Goal: Transaction & Acquisition: Purchase product/service

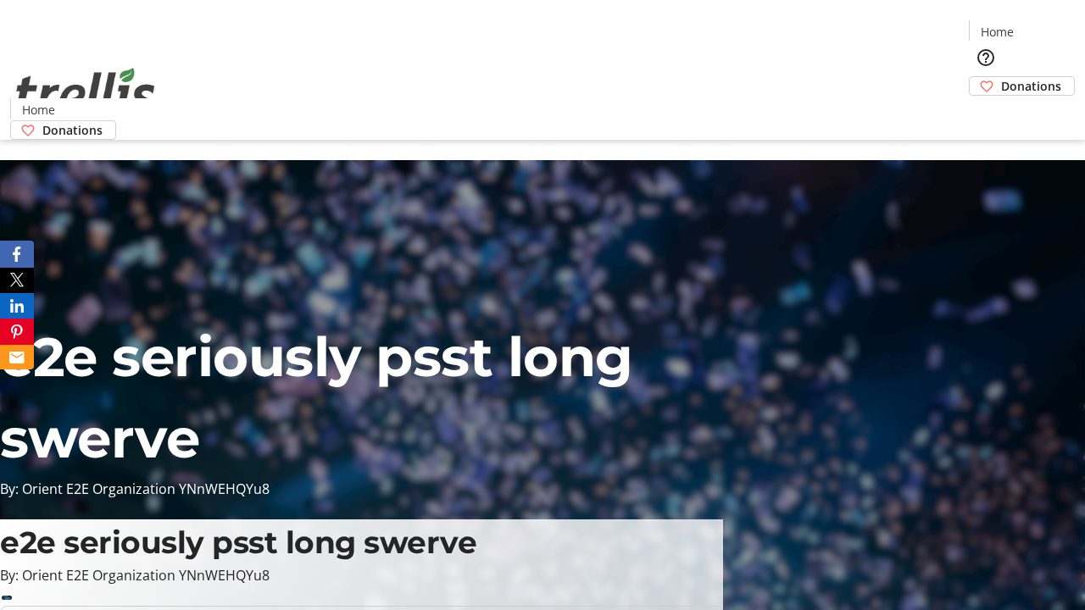
click at [1036, 25] on span "Sign Up" at bounding box center [1043, 24] width 49 height 20
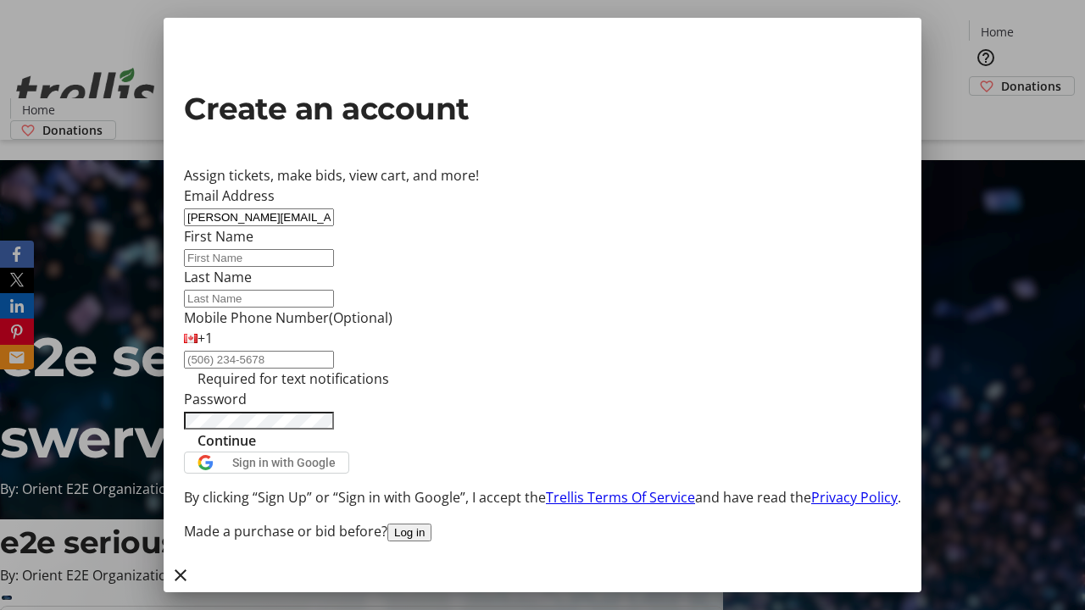
type input "[PERSON_NAME][EMAIL_ADDRESS][DOMAIN_NAME]"
type input "[PERSON_NAME]"
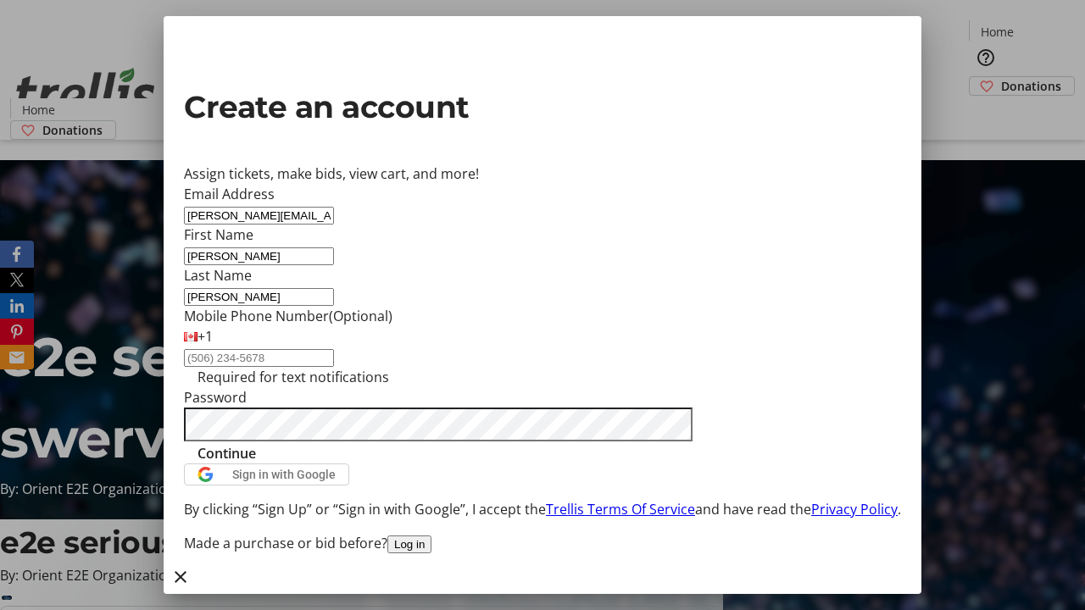
click at [256, 464] on span "Continue" at bounding box center [226, 453] width 58 height 20
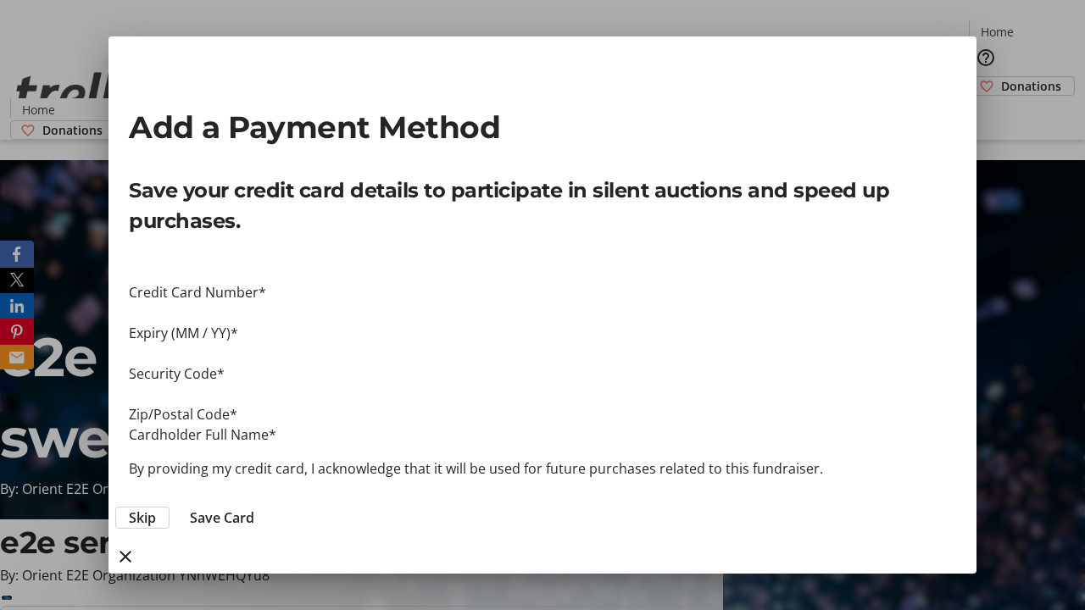
click at [156, 508] on span "Skip" at bounding box center [142, 518] width 27 height 20
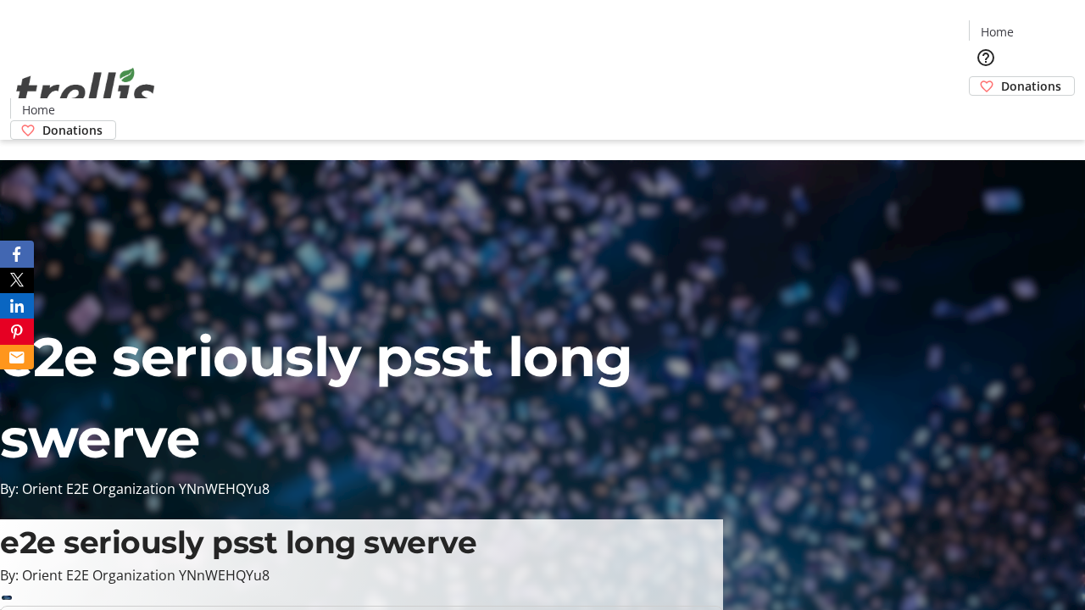
click at [1001, 77] on span "Donations" at bounding box center [1031, 86] width 60 height 18
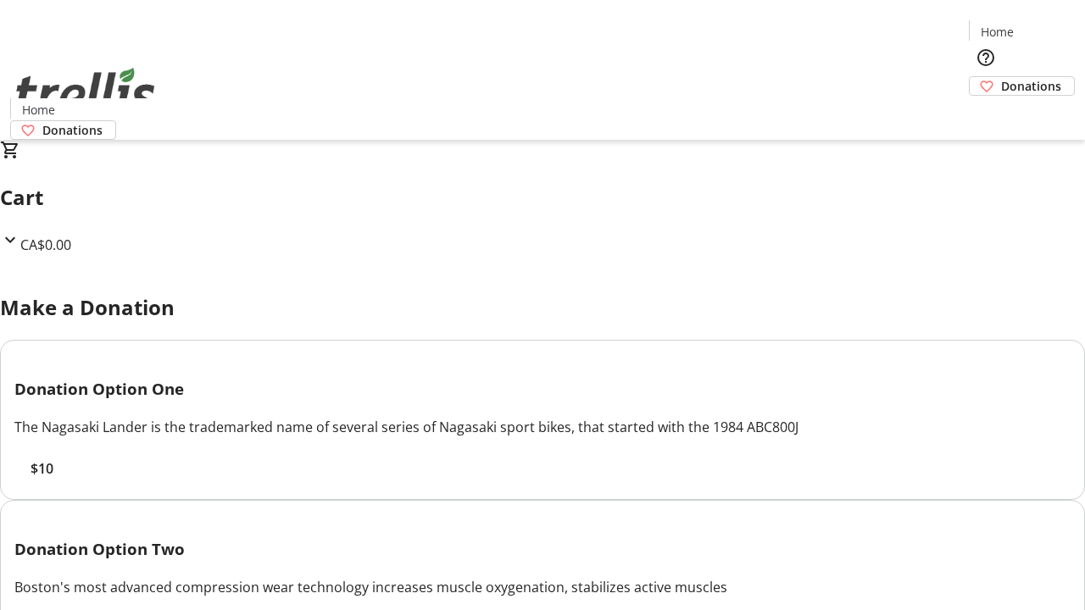
click at [53, 479] on span "$10" at bounding box center [42, 469] width 23 height 20
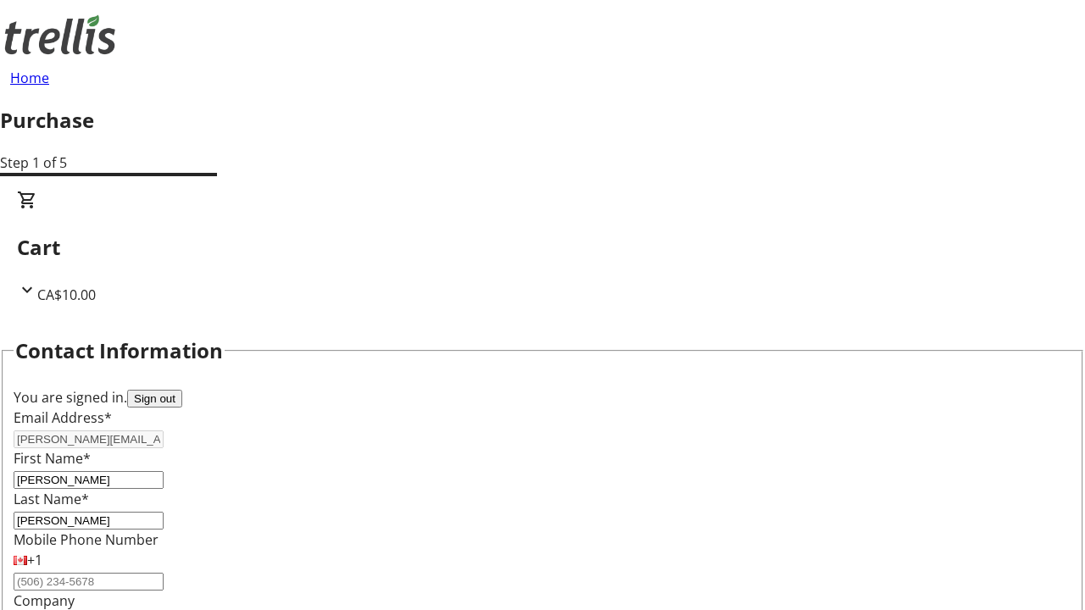
select select "CA"
type input "Kelowna"
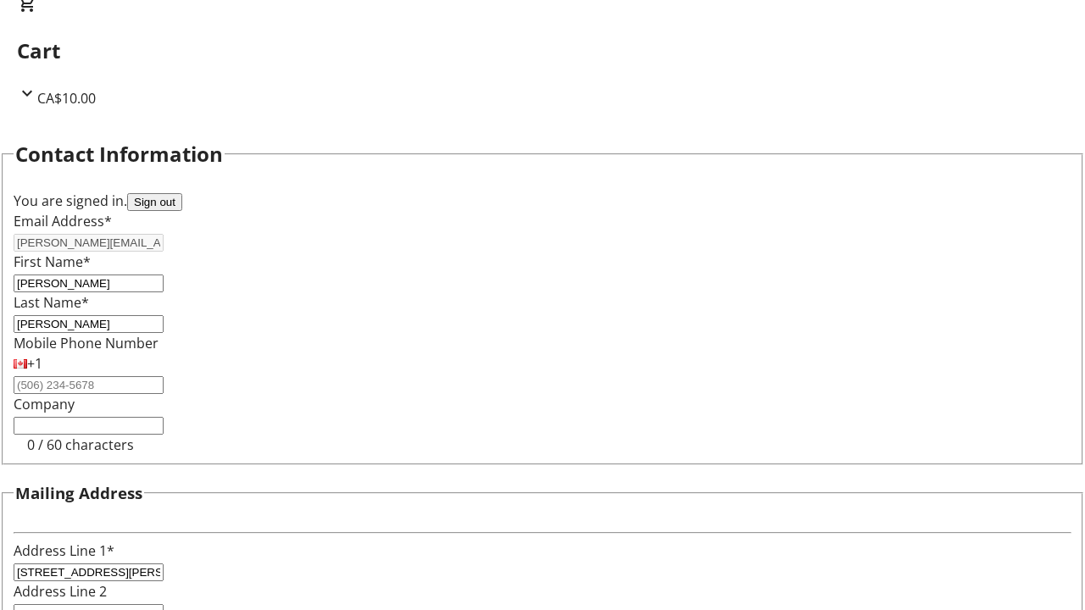
select select "BC"
type input "Kelowna"
type input "V1Y 0C2"
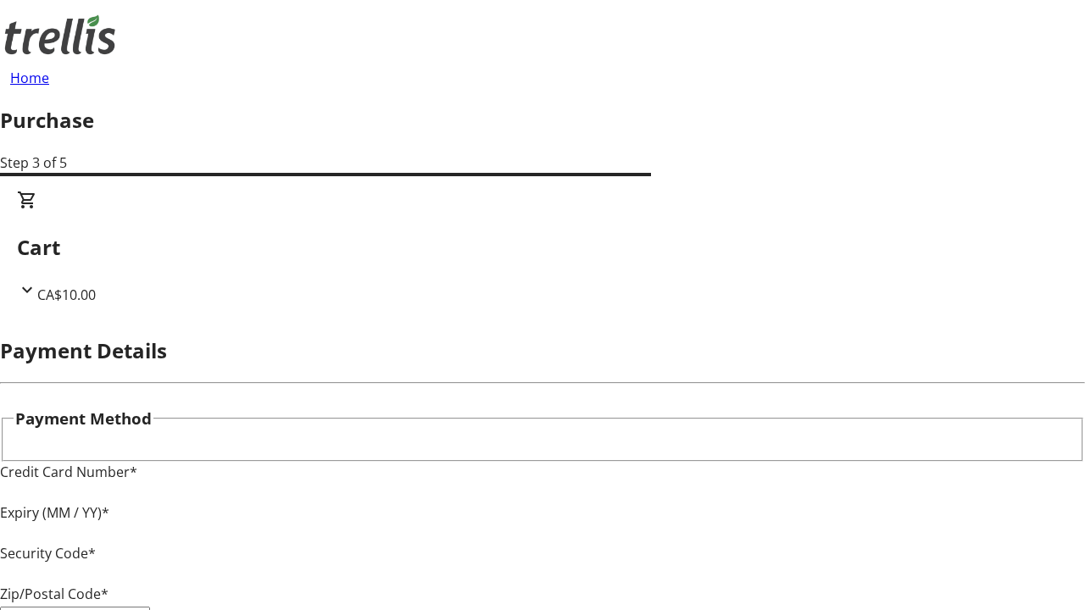
type input "V1Y 0C2"
